Goal: Find specific page/section: Find specific page/section

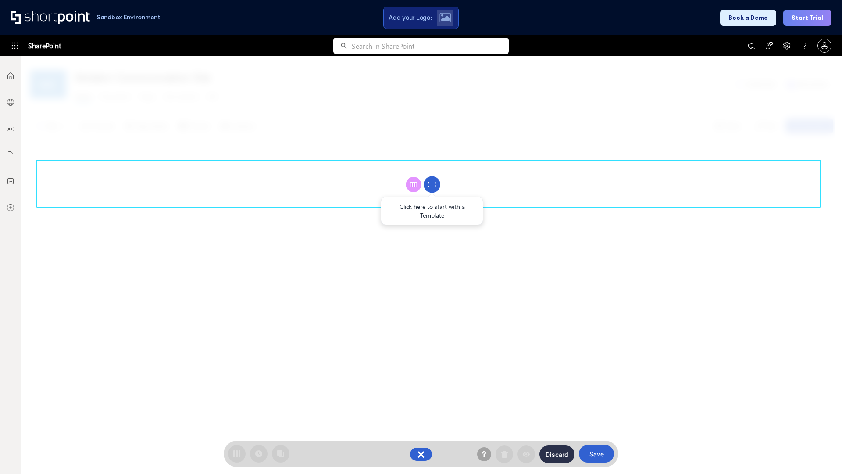
click at [432, 184] on circle at bounding box center [432, 184] width 17 height 17
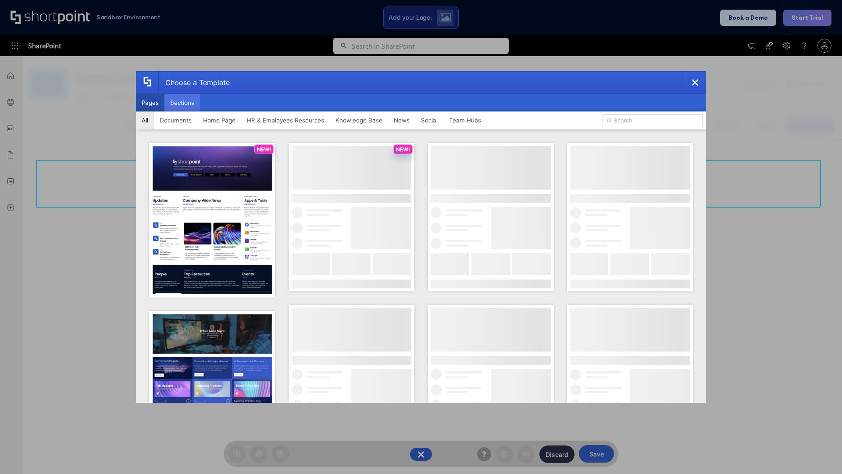
click at [182, 103] on button "Sections" at bounding box center [182, 103] width 36 height 18
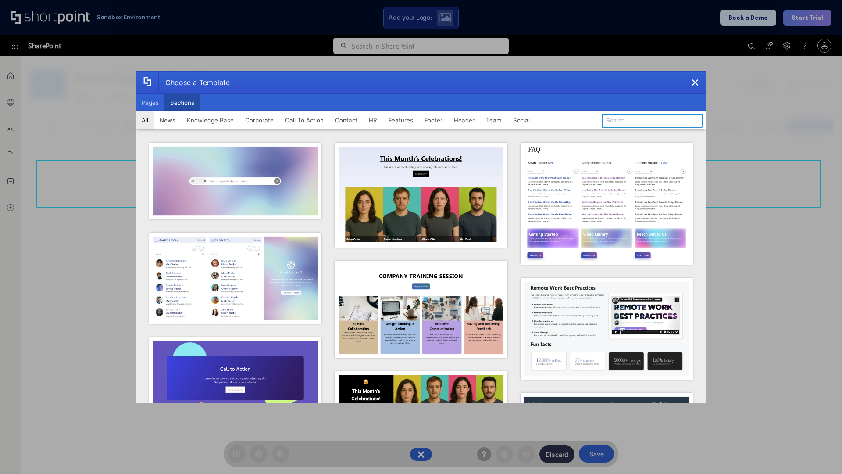
type input "Teams Advanced"
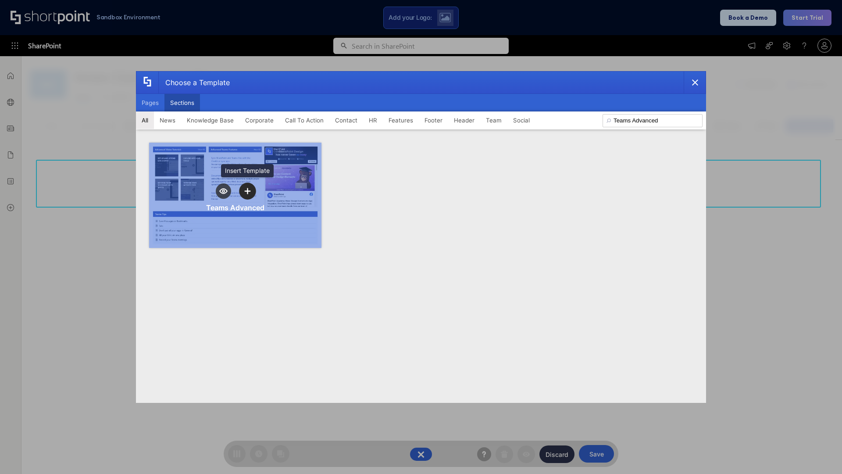
click at [247, 191] on icon "template selector" at bounding box center [247, 191] width 6 height 6
